Goal: Information Seeking & Learning: Learn about a topic

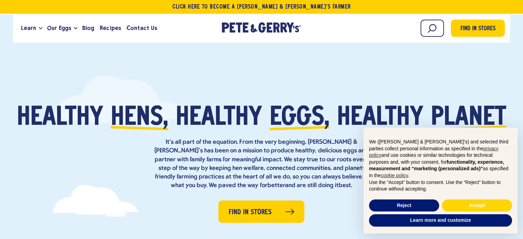
click at [440, 192] on p "Use the “Accept” button to consent. Use the “Reject” button to continue without…" at bounding box center [440, 185] width 143 height 13
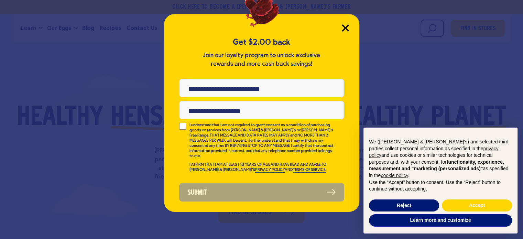
click at [343, 28] on icon "Close Modal" at bounding box center [345, 27] width 7 height 7
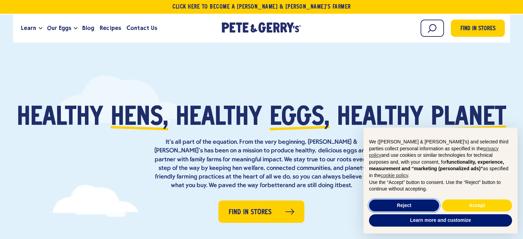
click at [414, 204] on button "Reject" at bounding box center [404, 205] width 70 height 12
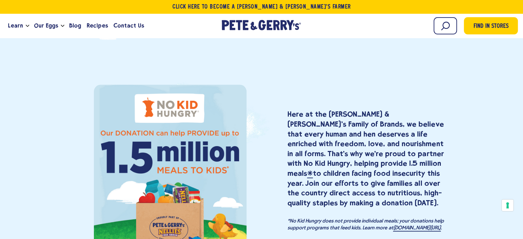
scroll to position [736, 0]
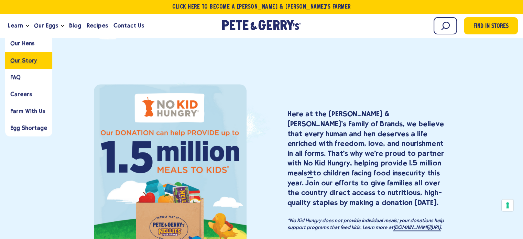
click at [28, 63] on span "Our Story" at bounding box center [23, 60] width 27 height 7
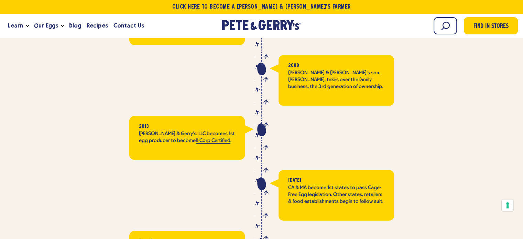
scroll to position [1493, 0]
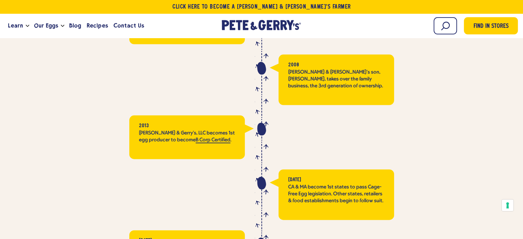
click at [284, 170] on div "[DATE] CA & MA become 1st states to pass Cage-Free Egg legislation. Other state…" at bounding box center [337, 195] width 116 height 51
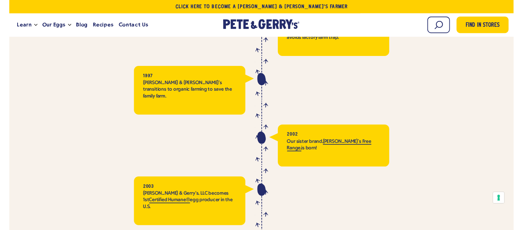
scroll to position [1304, 0]
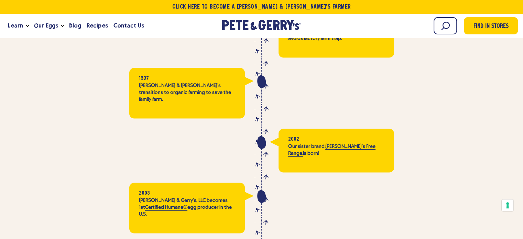
click at [269, 183] on div "2003 [PERSON_NAME] & Gerry’s, LLC becomes 1st Certified Humane® egg producer in…" at bounding box center [261, 208] width 479 height 51
click at [250, 183] on div "2003 [PERSON_NAME] & Gerry’s, LLC becomes 1st Certified Humane® egg producer in…" at bounding box center [138, 208] width 232 height 51
click at [134, 136] on div at bounding box center [138, 151] width 232 height 44
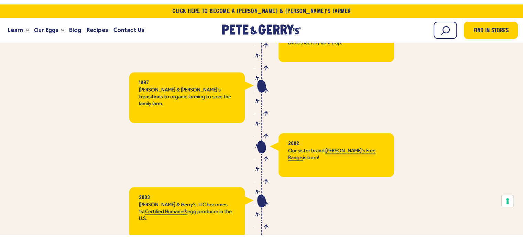
scroll to position [1305, 0]
